Goal: Task Accomplishment & Management: Manage account settings

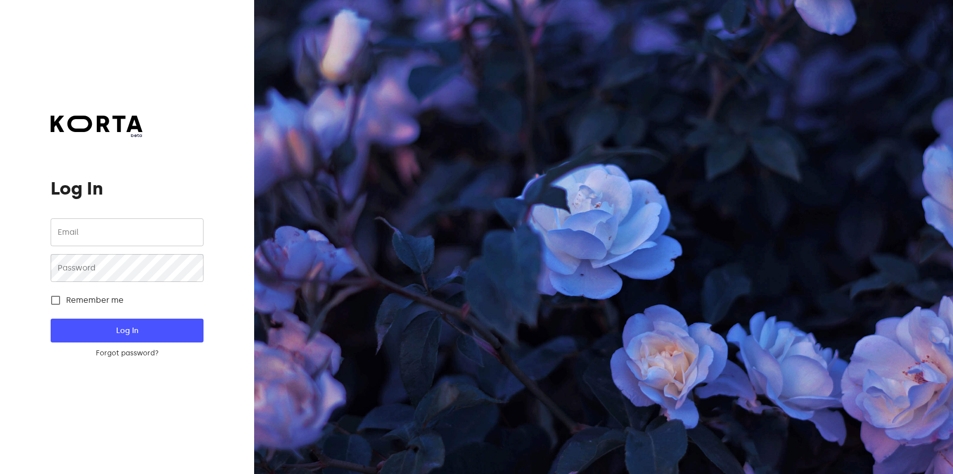
click at [94, 233] on input "email" at bounding box center [127, 232] width 152 height 28
type input "[EMAIL_ADDRESS][DOMAIN_NAME]"
click at [88, 321] on button "Log In" at bounding box center [127, 331] width 152 height 24
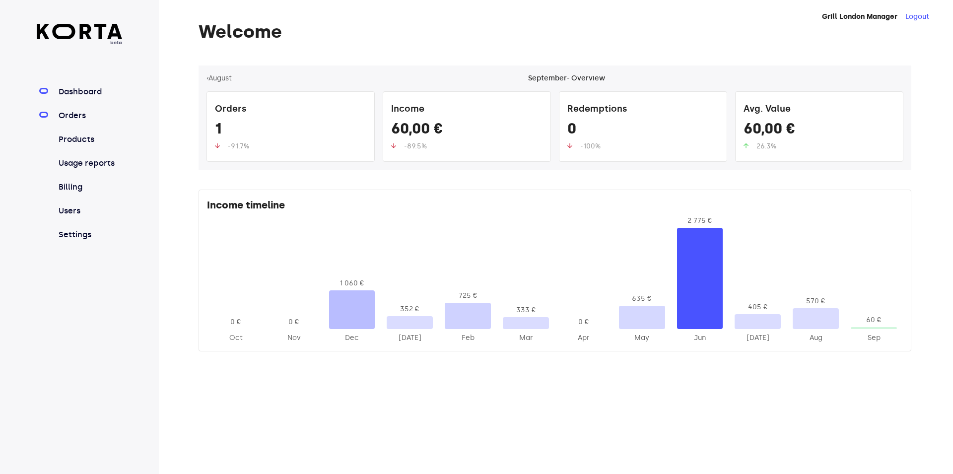
click at [98, 113] on link "Orders" at bounding box center [90, 116] width 66 height 12
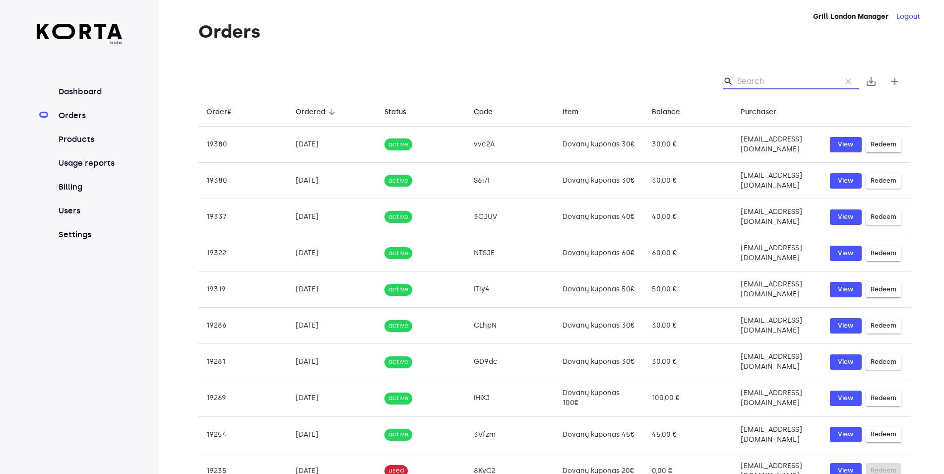
click at [754, 80] on input "Search" at bounding box center [785, 81] width 96 height 16
click at [872, 83] on span "save_alt" at bounding box center [871, 81] width 12 height 12
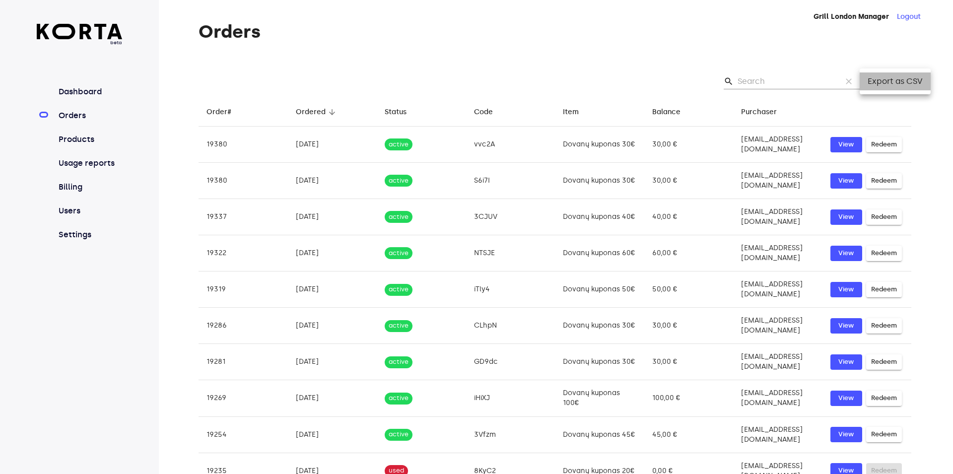
click at [871, 84] on li "Export as CSV" at bounding box center [894, 81] width 71 height 18
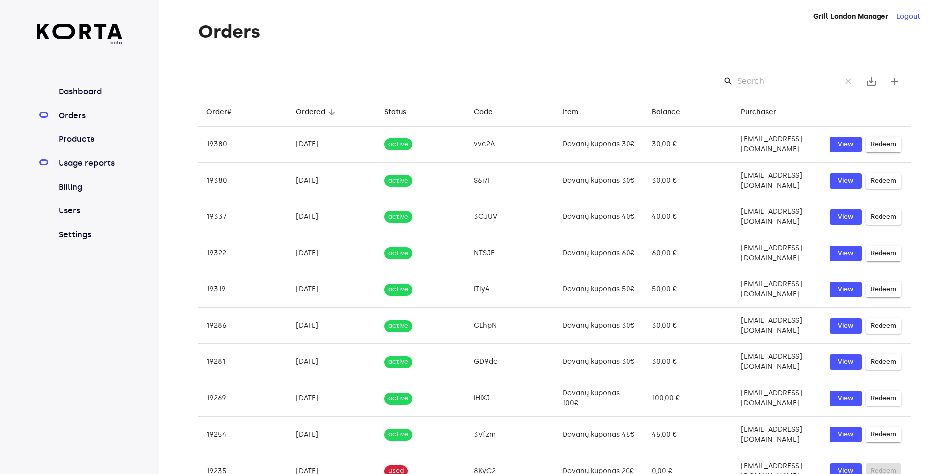
click at [81, 168] on link "Usage reports" at bounding box center [90, 163] width 66 height 12
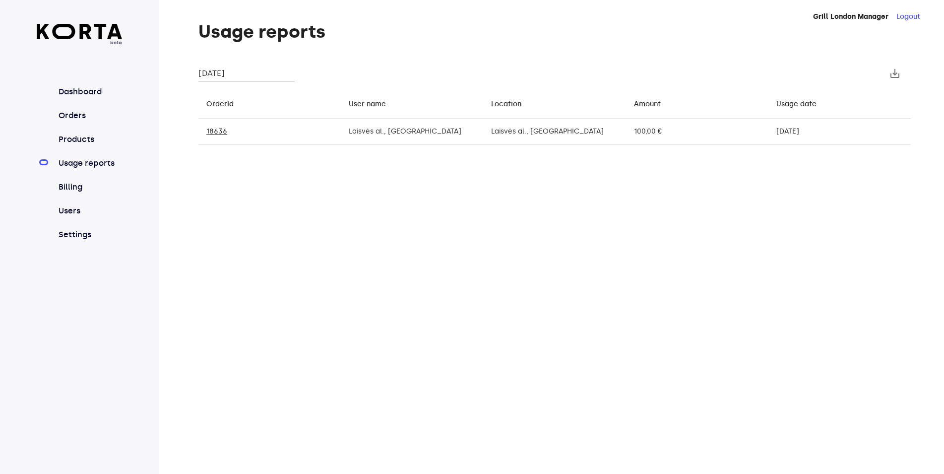
click at [238, 72] on input "[DATE]" at bounding box center [246, 73] width 96 height 16
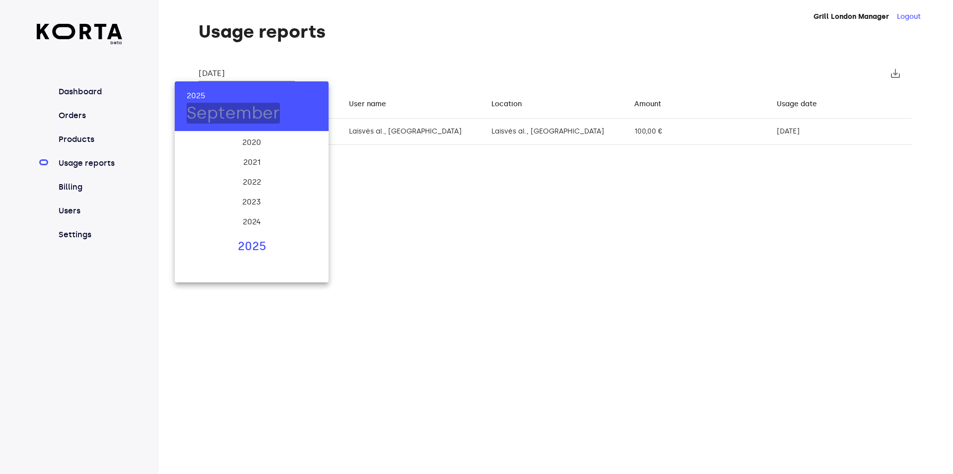
click at [222, 108] on h4 "September" at bounding box center [233, 113] width 93 height 21
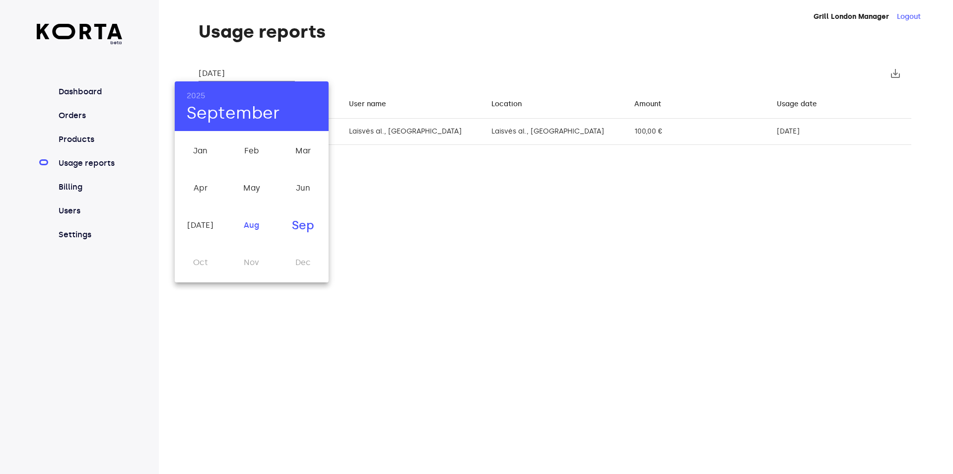
click at [257, 228] on div "Aug" at bounding box center [251, 225] width 51 height 37
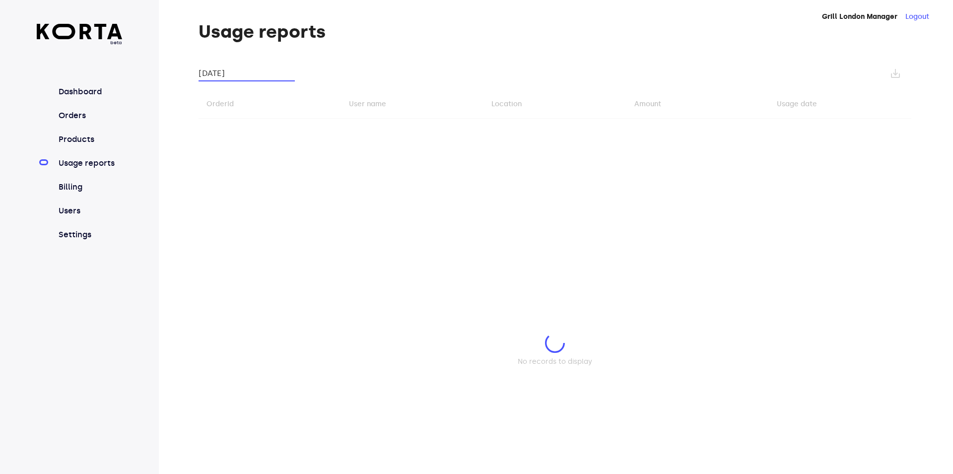
type input "[DATE]"
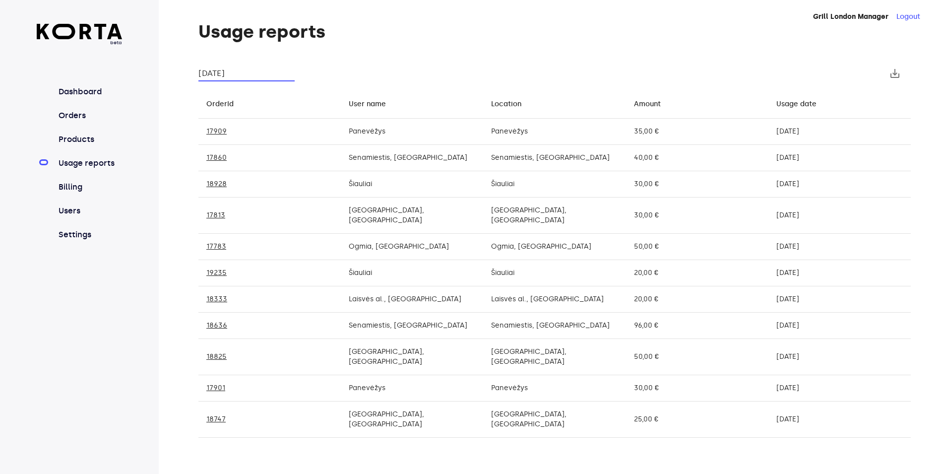
click at [894, 78] on span "save_alt" at bounding box center [895, 73] width 12 height 12
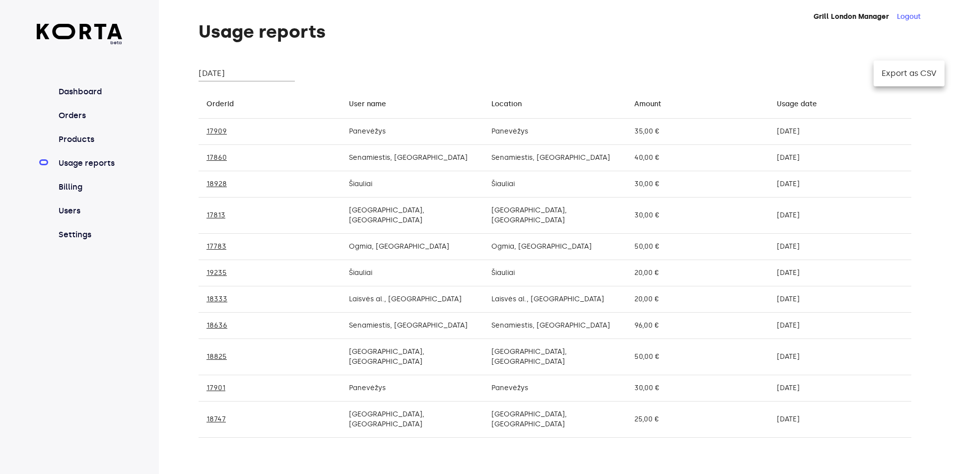
click at [909, 72] on li "Export as CSV" at bounding box center [908, 73] width 71 height 18
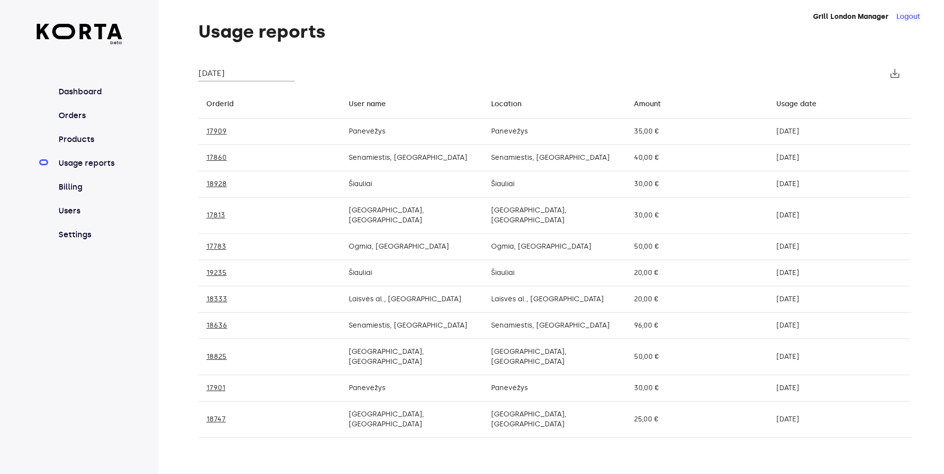
click at [909, 19] on button "Logout" at bounding box center [908, 17] width 24 height 10
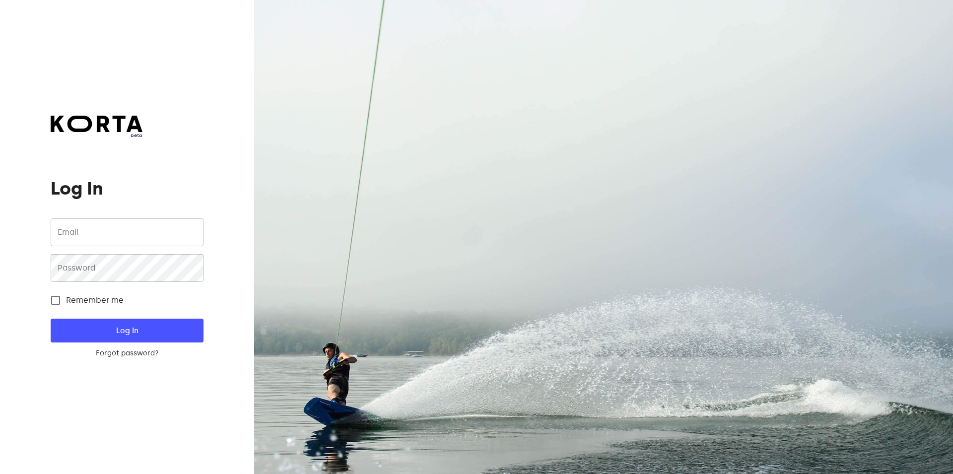
click at [89, 233] on input "email" at bounding box center [127, 232] width 152 height 28
type input "[EMAIL_ADDRESS][DOMAIN_NAME]"
click at [103, 332] on span "Log In" at bounding box center [126, 330] width 121 height 13
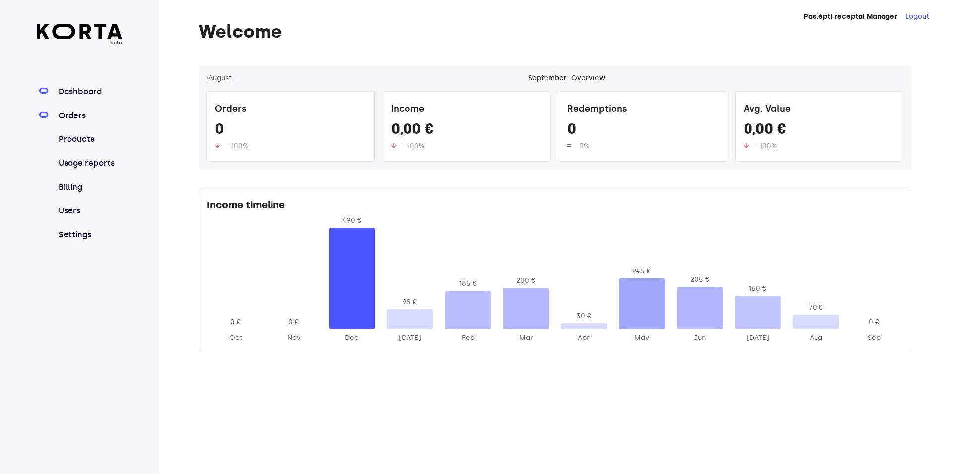
click at [79, 112] on link "Orders" at bounding box center [90, 116] width 66 height 12
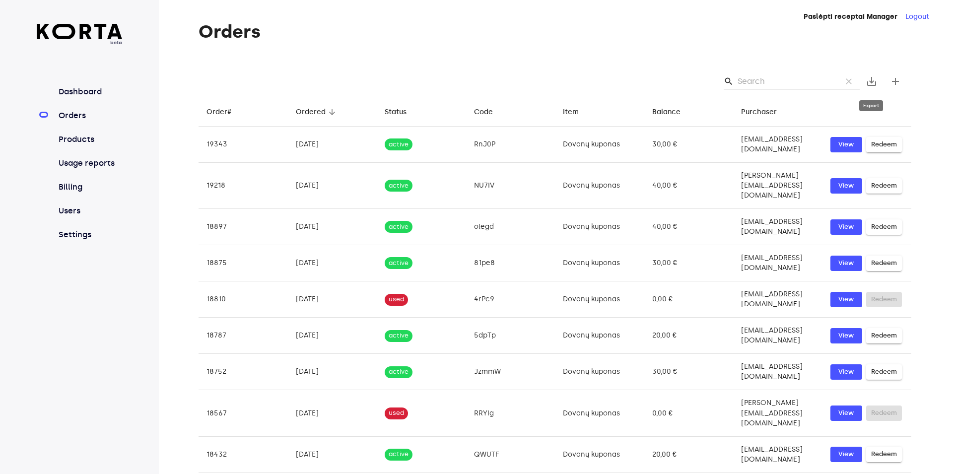
click at [872, 86] on span "save_alt" at bounding box center [871, 81] width 12 height 12
click at [874, 82] on li "Export as CSV" at bounding box center [894, 81] width 71 height 18
click at [60, 214] on link "Users" at bounding box center [90, 211] width 66 height 12
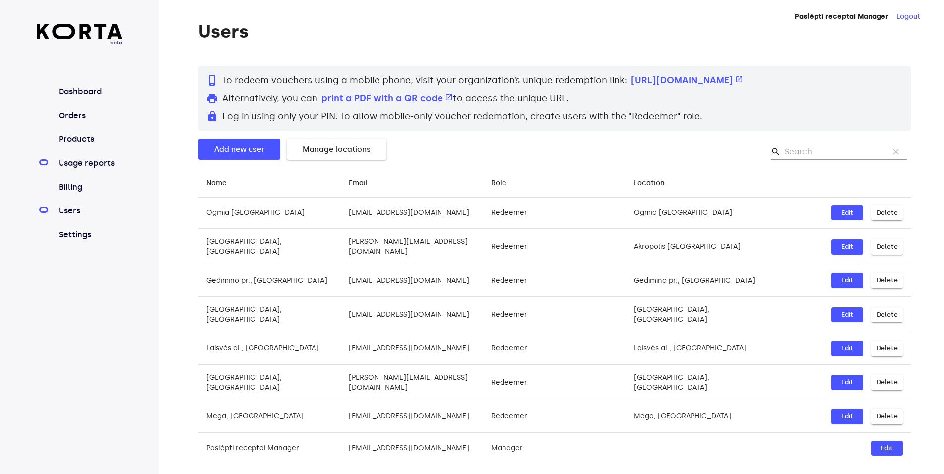
click at [73, 161] on link "Usage reports" at bounding box center [90, 163] width 66 height 12
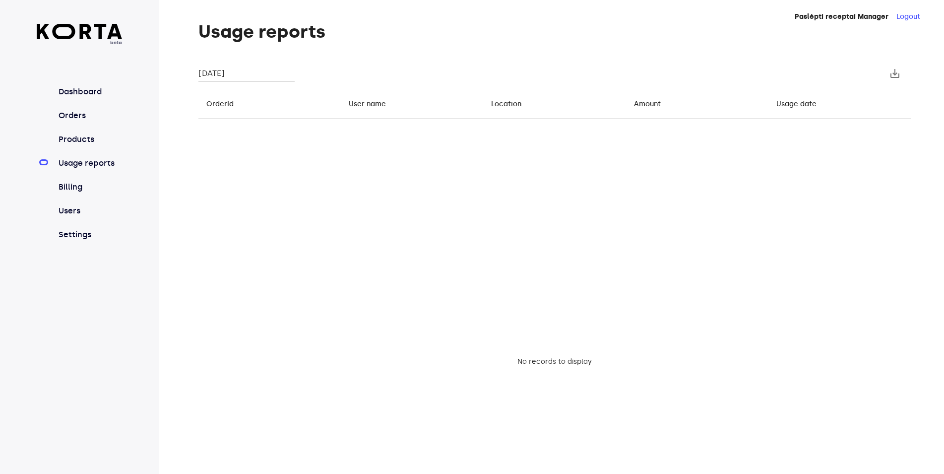
click at [209, 65] on div "save_alt" at bounding box center [554, 74] width 712 height 32
click at [213, 71] on input "[DATE]" at bounding box center [246, 73] width 96 height 16
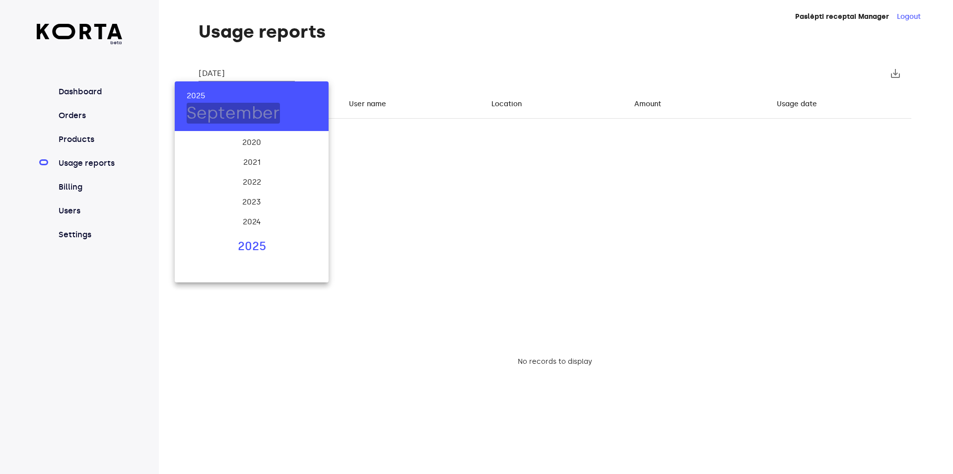
click at [241, 118] on h4 "September" at bounding box center [233, 113] width 93 height 21
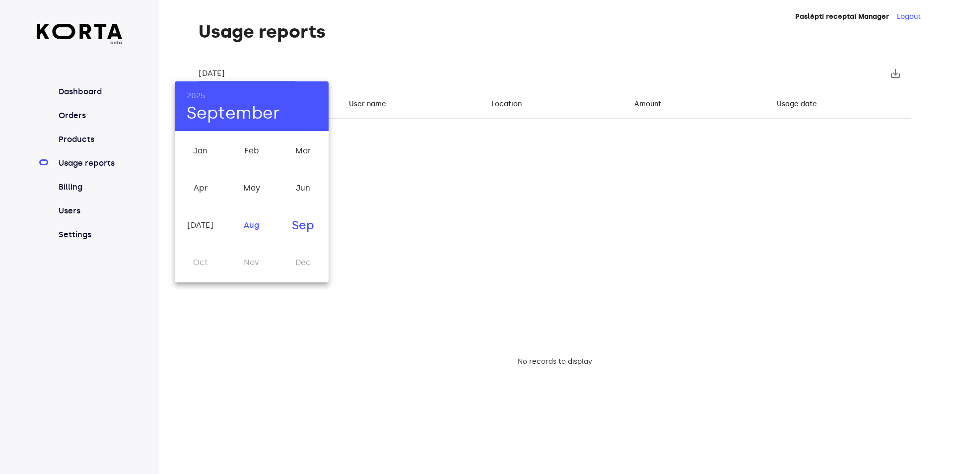
click at [262, 228] on div "Aug" at bounding box center [251, 225] width 51 height 37
type input "[DATE]"
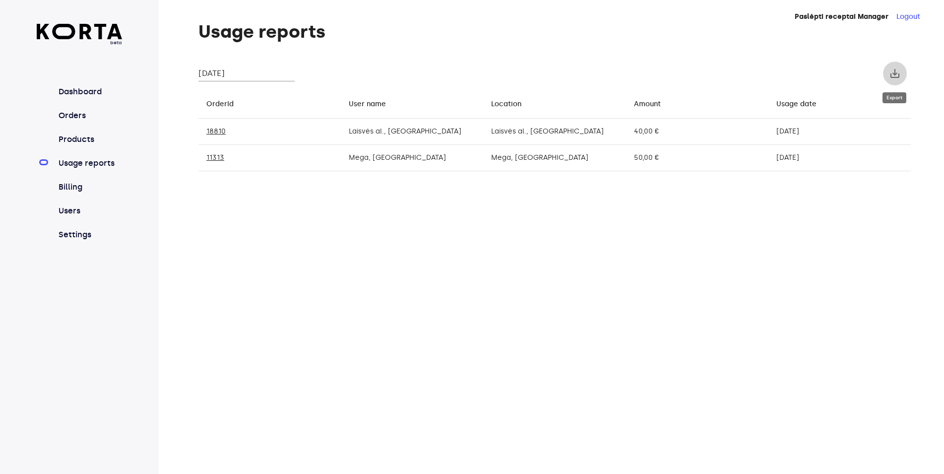
click at [897, 72] on span "save_alt" at bounding box center [895, 73] width 12 height 12
click at [893, 70] on li "Export as CSV" at bounding box center [908, 73] width 71 height 18
